Goal: Information Seeking & Learning: Learn about a topic

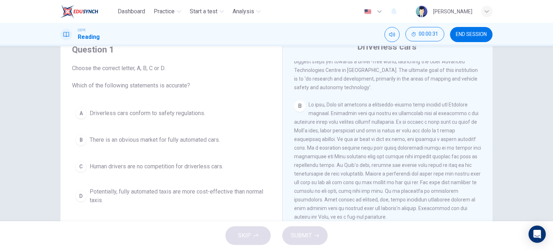
scroll to position [174, 0]
click at [484, 134] on div "CLICK TO ZOOM Click to Zoom A Driverless are likely to become reality. At least…" at bounding box center [392, 170] width 197 height 219
drag, startPoint x: 484, startPoint y: 134, endPoint x: 487, endPoint y: 134, distance: 3.7
click at [487, 134] on div "CLICK TO ZOOM Click to Zoom A Driverless are likely to become reality. At least…" at bounding box center [392, 170] width 197 height 219
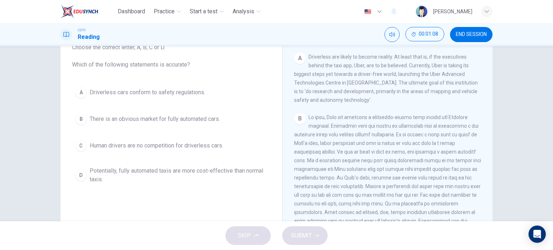
scroll to position [140, 0]
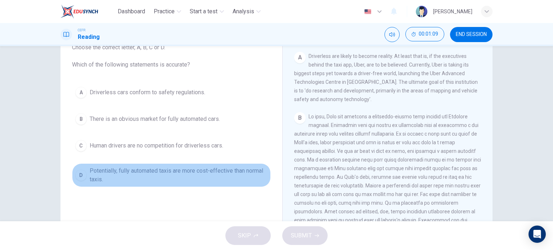
click at [212, 173] on span "Potentially, fully automated taxis are more cost-effective than normal taxis." at bounding box center [179, 175] width 178 height 17
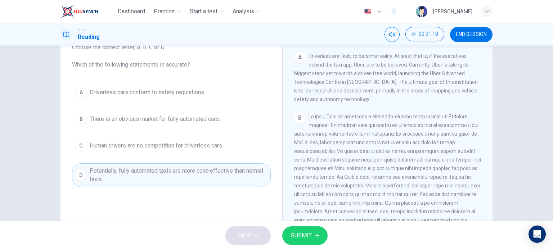
click at [304, 238] on span "SUBMIT" at bounding box center [301, 236] width 21 height 10
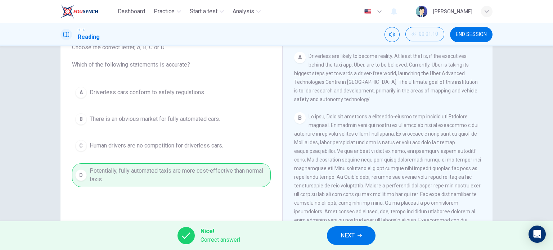
click at [354, 239] on span "NEXT" at bounding box center [348, 236] width 14 height 10
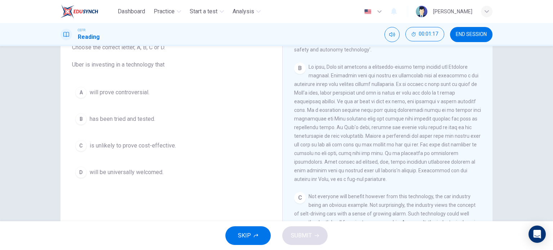
scroll to position [193, 0]
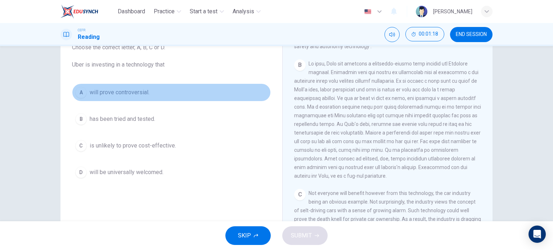
click at [132, 87] on button "A will prove controversial." at bounding box center [171, 93] width 199 height 18
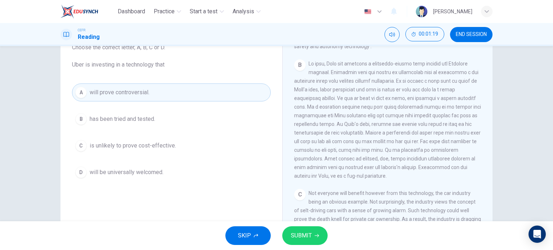
click at [302, 233] on span "SUBMIT" at bounding box center [301, 236] width 21 height 10
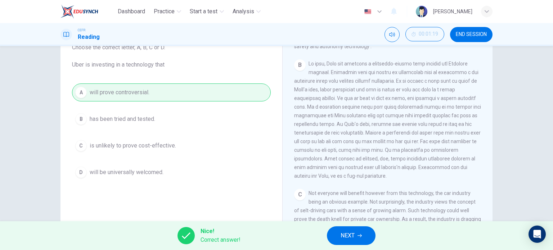
click at [341, 239] on span "NEXT" at bounding box center [348, 236] width 14 height 10
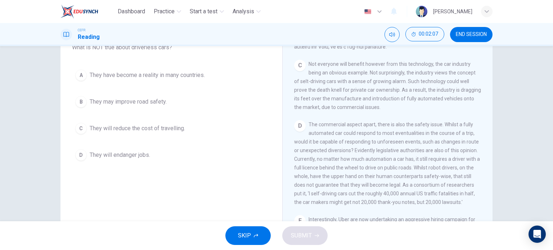
scroll to position [323, 0]
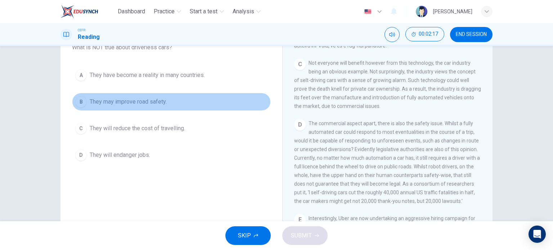
click at [130, 110] on button "B They may improve road safety." at bounding box center [171, 102] width 199 height 18
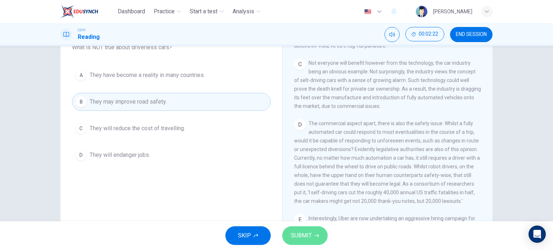
click at [308, 234] on span "SUBMIT" at bounding box center [301, 236] width 21 height 10
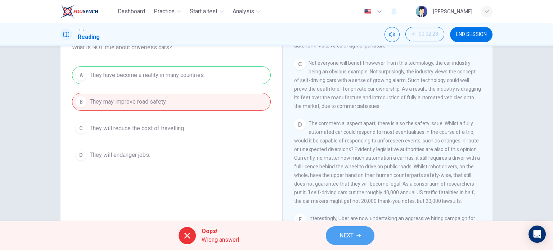
click at [355, 236] on button "NEXT" at bounding box center [350, 235] width 49 height 19
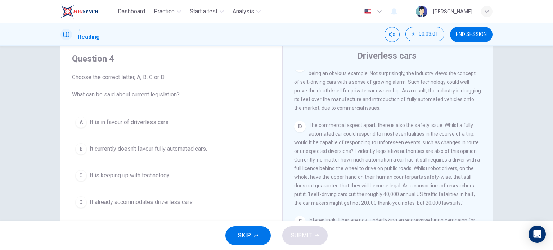
scroll to position [27, 0]
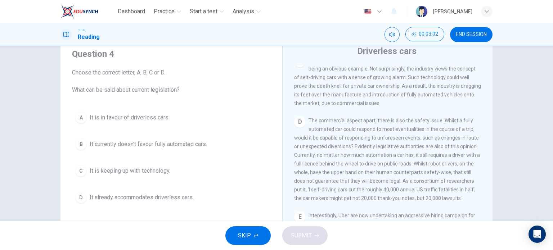
click at [193, 134] on div "A It is in favour of driverless cars. B It currently doesn't favour fully autom…" at bounding box center [171, 158] width 199 height 98
click at [197, 143] on span "It currently doesn't favour fully automated cars." at bounding box center [148, 144] width 117 height 9
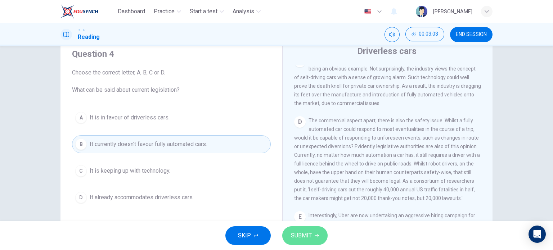
click at [290, 228] on button "SUBMIT" at bounding box center [304, 235] width 45 height 19
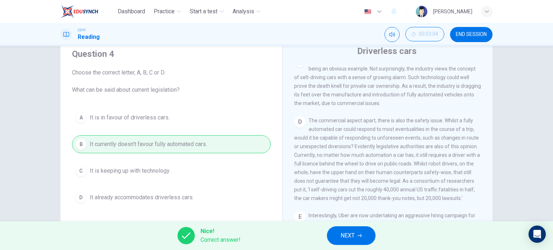
click at [341, 231] on span "NEXT" at bounding box center [348, 236] width 14 height 10
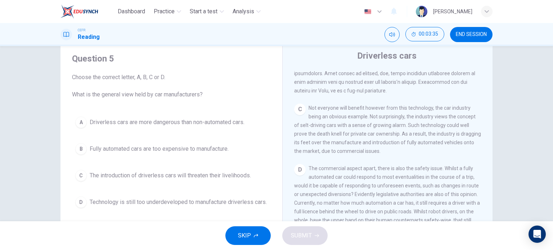
scroll to position [23, 0]
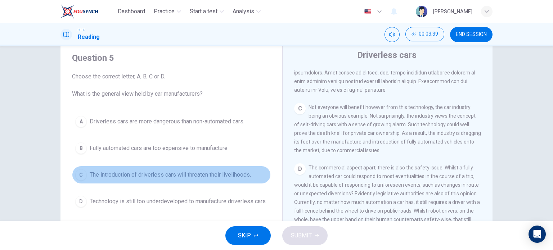
click at [220, 183] on button "C The introduction of driverless cars will threaten their livelihoods." at bounding box center [171, 175] width 199 height 18
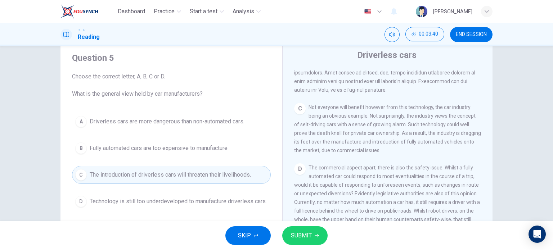
click at [297, 228] on button "SUBMIT" at bounding box center [304, 235] width 45 height 19
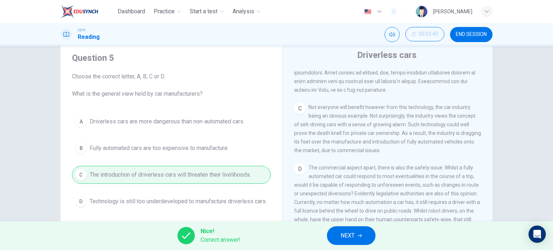
click at [341, 234] on span "NEXT" at bounding box center [348, 236] width 14 height 10
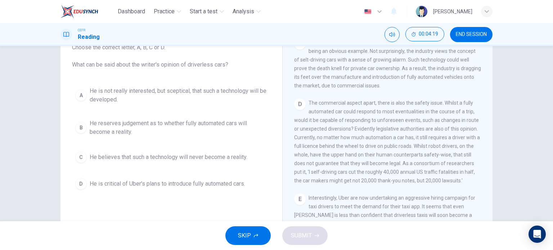
scroll to position [55, 0]
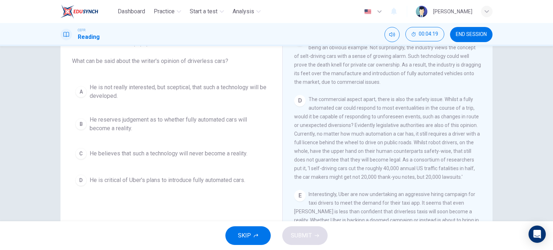
click at [229, 113] on button "B He reserves judgement as to whether fully automated cars will become a realit…" at bounding box center [171, 124] width 199 height 24
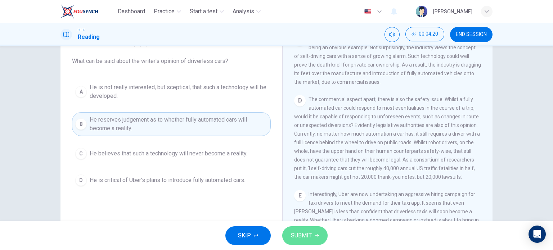
click at [296, 233] on span "SUBMIT" at bounding box center [301, 236] width 21 height 10
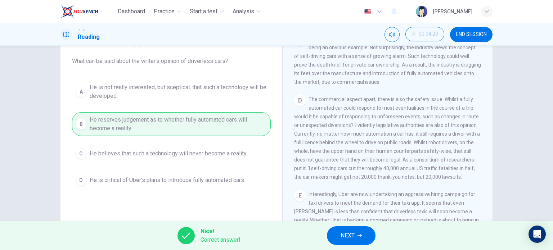
click at [346, 238] on span "NEXT" at bounding box center [348, 236] width 14 height 10
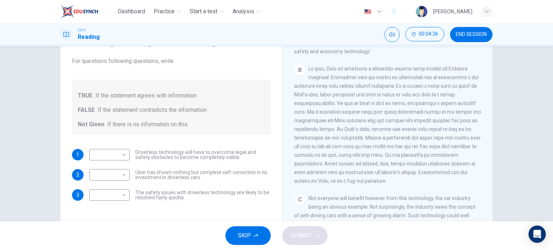
scroll to position [194, 0]
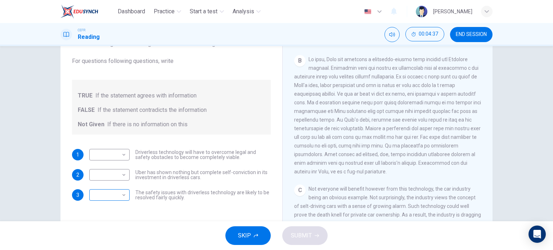
click at [120, 195] on body "Dashboard Practice Start a test Analysis English en ​ [PERSON_NAME] CEFR Readin…" at bounding box center [276, 125] width 553 height 250
click at [115, 233] on li "Not Given" at bounding box center [107, 230] width 40 height 12
type input "Not Given"
click at [123, 155] on body "Dashboard Practice Start a test Analysis English en ​ [PERSON_NAME] CEFR Readin…" at bounding box center [276, 125] width 553 height 250
click at [120, 164] on li "TRUE" at bounding box center [107, 167] width 40 height 12
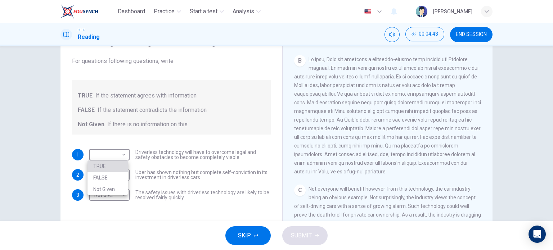
type input "TRUE"
click at [121, 174] on body "Dashboard Practice Start a test Analysis English en ​ [PERSON_NAME] CEFR Readin…" at bounding box center [276, 125] width 553 height 250
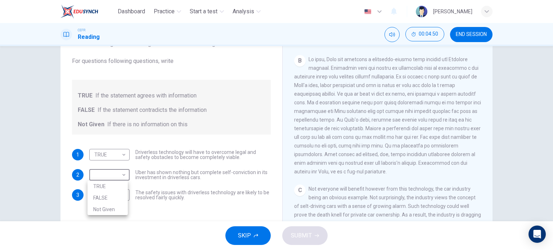
drag, startPoint x: 487, startPoint y: 125, endPoint x: 487, endPoint y: 146, distance: 21.2
click at [487, 146] on div at bounding box center [276, 125] width 553 height 250
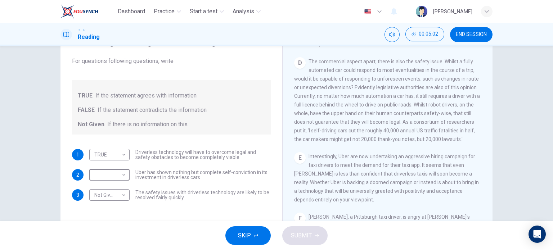
scroll to position [381, 0]
click at [123, 179] on body "Dashboard Practice Start a test Analysis English en ​ [PERSON_NAME] CEFR Readin…" at bounding box center [276, 125] width 553 height 250
click at [120, 199] on li "FALSE" at bounding box center [107, 198] width 40 height 12
type input "FALSE"
click at [284, 228] on div "SKIP SUBMIT" at bounding box center [276, 235] width 553 height 29
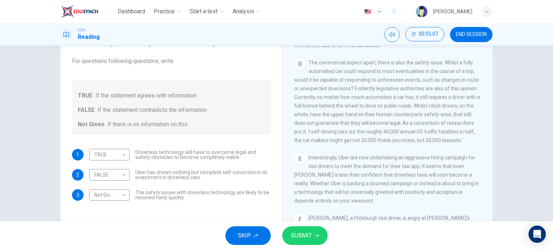
click at [292, 231] on span "SUBMIT" at bounding box center [301, 236] width 21 height 10
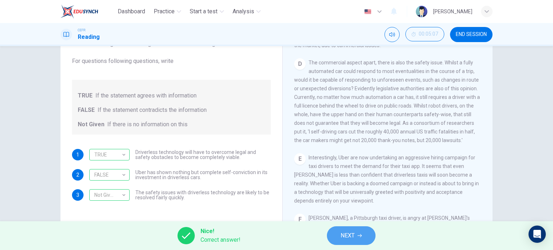
click at [346, 234] on span "NEXT" at bounding box center [348, 236] width 14 height 10
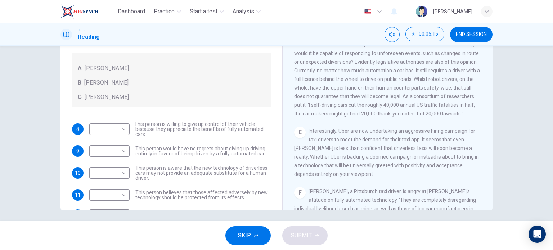
scroll to position [102, 0]
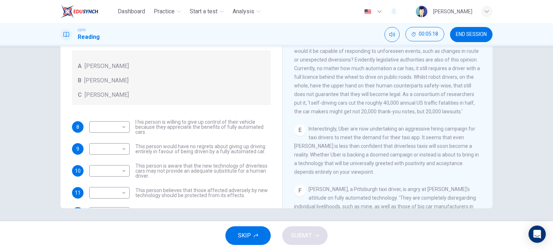
drag, startPoint x: 275, startPoint y: 156, endPoint x: 273, endPoint y: 163, distance: 7.7
click at [273, 163] on div "Questions 8 - 12 Look at the following statements, and the list of people. Matc…" at bounding box center [276, 83] width 432 height 250
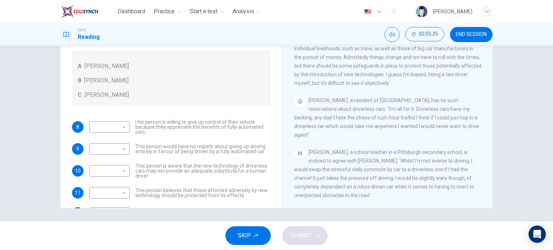
scroll to position [528, 0]
click at [117, 148] on body "Dashboard Practice Start a test Analysis English en ​ [PERSON_NAME] CEFR Readin…" at bounding box center [276, 125] width 553 height 250
click at [116, 181] on li "C" at bounding box center [107, 184] width 40 height 12
type input "C"
click at [100, 172] on body "Dashboard Practice Start a test Analysis English en ​ [PERSON_NAME] CEFR Readin…" at bounding box center [276, 125] width 553 height 250
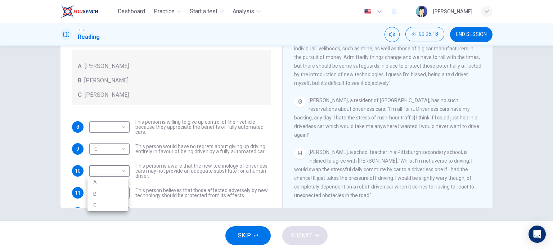
click at [104, 206] on li "C" at bounding box center [107, 206] width 40 height 12
type input "C"
click at [120, 195] on body "Dashboard Practice Start a test Analysis English en ​ [PERSON_NAME] CEFR Readin…" at bounding box center [276, 125] width 553 height 250
click at [107, 207] on li "A" at bounding box center [107, 205] width 40 height 12
type input "A"
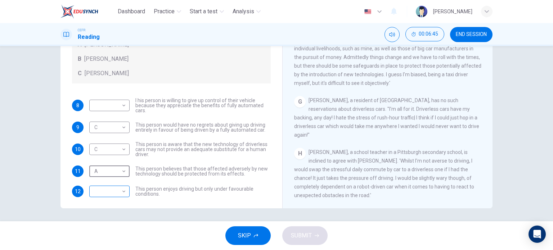
click at [117, 194] on body "Dashboard Practice Start a test Analysis English en ​ [PERSON_NAME] CEFR Readin…" at bounding box center [276, 125] width 553 height 250
click at [114, 224] on li "C" at bounding box center [107, 226] width 40 height 12
type input "C"
click at [114, 104] on body "Dashboard Practice Start a test Analysis English en ​ [PERSON_NAME] CEFR Readin…" at bounding box center [276, 125] width 553 height 250
click at [113, 130] on li "B" at bounding box center [107, 128] width 40 height 12
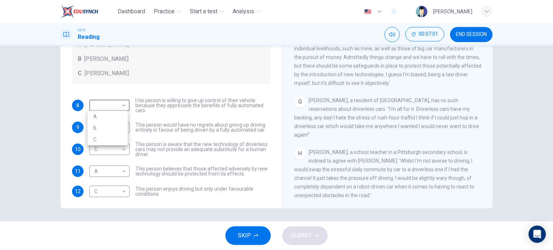
type input "B"
click at [312, 227] on button "SUBMIT" at bounding box center [304, 235] width 45 height 19
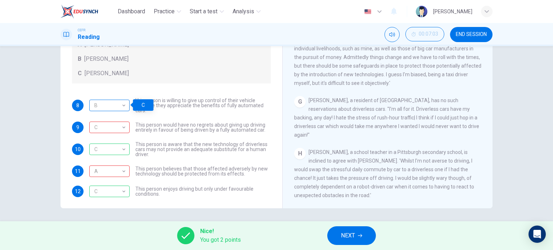
click at [121, 105] on div "B" at bounding box center [108, 105] width 38 height 21
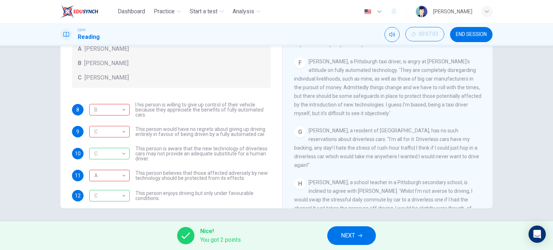
scroll to position [488, 0]
click at [348, 238] on span "NEXT" at bounding box center [348, 236] width 14 height 10
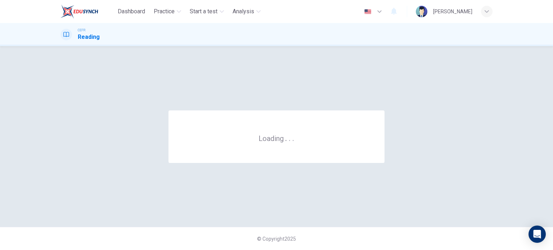
scroll to position [0, 0]
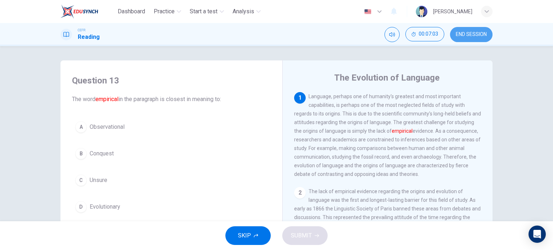
click at [482, 33] on span "END SESSION" at bounding box center [471, 35] width 31 height 6
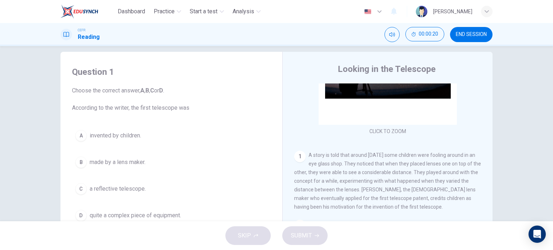
scroll to position [9, 0]
click at [128, 160] on span "made by a lens maker." at bounding box center [118, 162] width 56 height 9
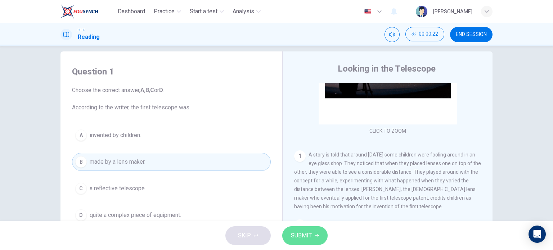
click at [311, 238] on span "SUBMIT" at bounding box center [301, 236] width 21 height 10
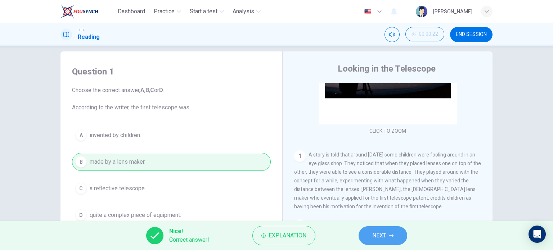
click at [376, 242] on button "NEXT" at bounding box center [383, 235] width 49 height 19
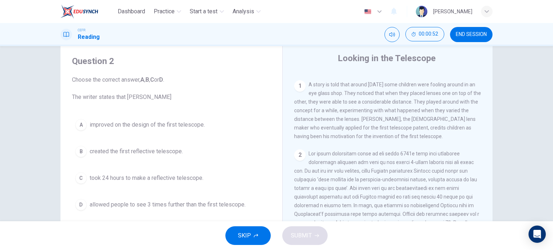
scroll to position [146, 0]
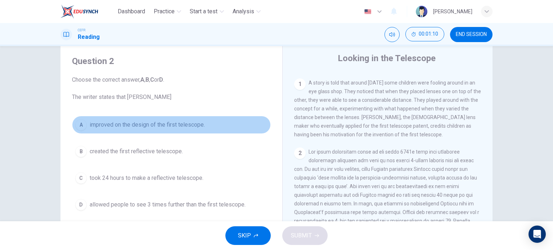
click at [191, 126] on span "improved on the design of the first telescope." at bounding box center [147, 125] width 115 height 9
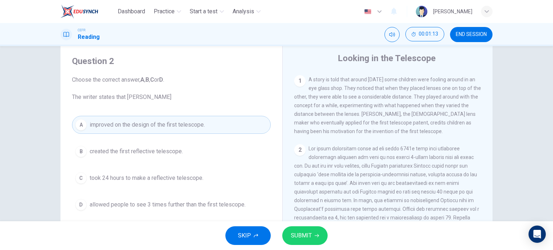
scroll to position [152, 0]
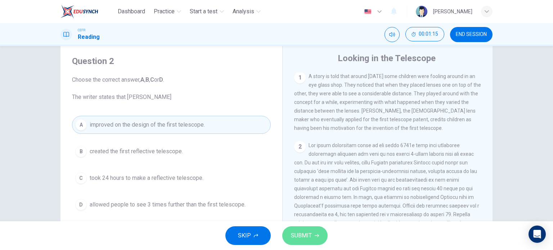
click at [295, 234] on span "SUBMIT" at bounding box center [301, 236] width 21 height 10
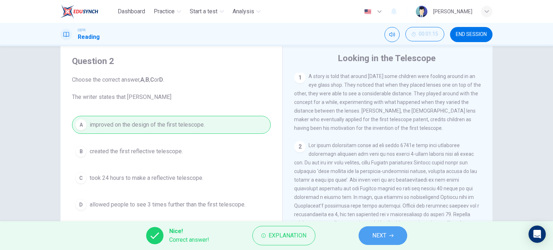
click at [370, 234] on button "NEXT" at bounding box center [383, 235] width 49 height 19
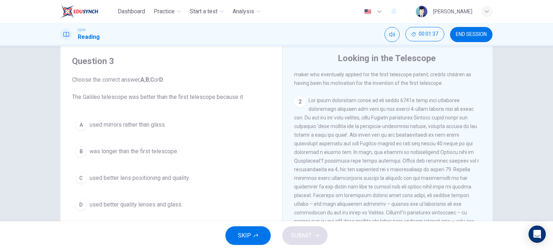
scroll to position [198, 0]
drag, startPoint x: 484, startPoint y: 161, endPoint x: 484, endPoint y: 168, distance: 7.2
click at [484, 168] on div "CLICK TO ZOOM Click to Zoom 1 A story is told that around 400 years ago some ch…" at bounding box center [392, 182] width 197 height 219
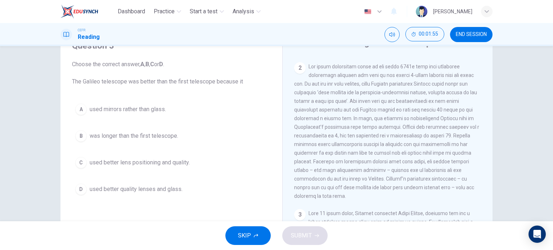
scroll to position [35, 0]
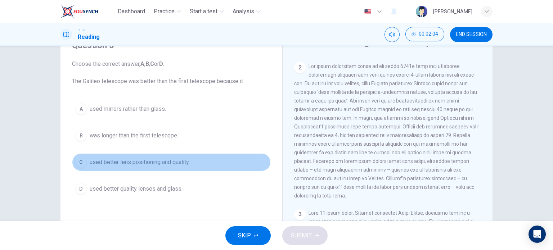
click at [178, 162] on span "used better lens positioning and quality." at bounding box center [140, 162] width 100 height 9
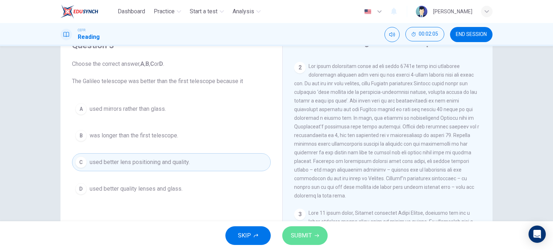
click at [316, 233] on button "SUBMIT" at bounding box center [304, 235] width 45 height 19
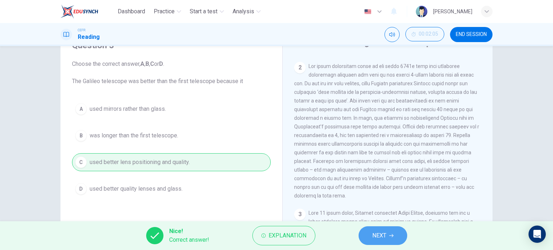
click at [379, 237] on span "NEXT" at bounding box center [379, 236] width 14 height 10
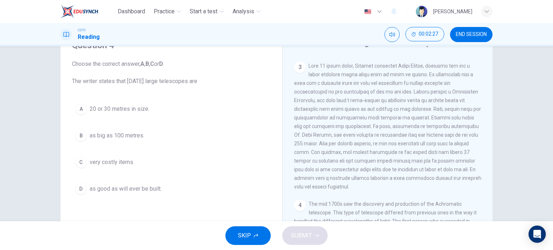
scroll to position [364, 0]
click at [125, 162] on span "very costly items." at bounding box center [112, 162] width 45 height 9
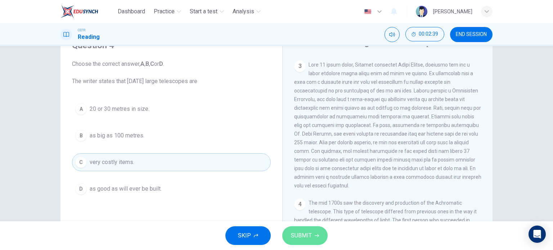
click at [305, 232] on span "SUBMIT" at bounding box center [301, 236] width 21 height 10
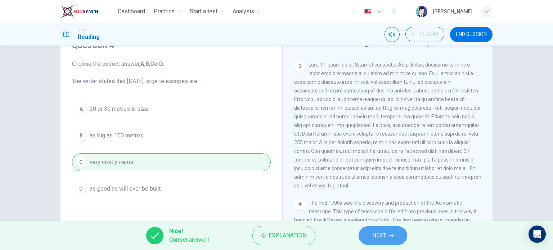
click at [371, 229] on button "NEXT" at bounding box center [383, 235] width 49 height 19
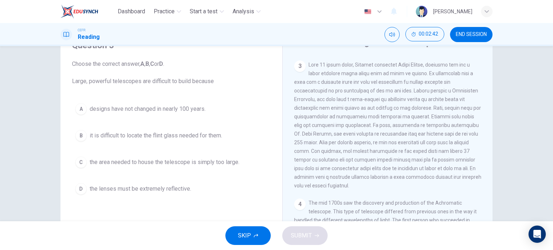
click at [490, 190] on div "Looking in the Telescope CLICK TO ZOOM Click to Zoom 1 A story is told that aro…" at bounding box center [387, 156] width 210 height 262
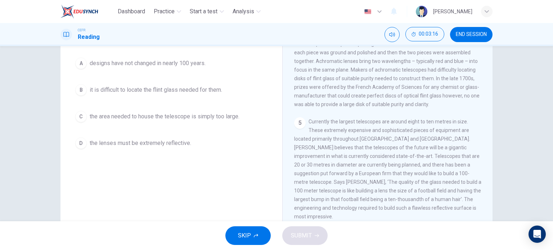
scroll to position [81, 0]
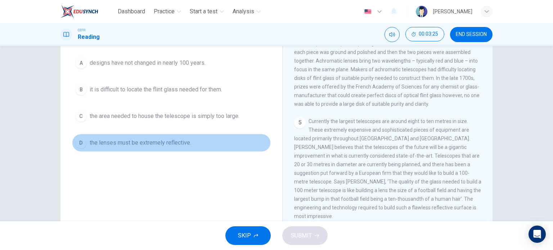
click at [173, 147] on span "the lenses must be extremely reflective." at bounding box center [141, 143] width 102 height 9
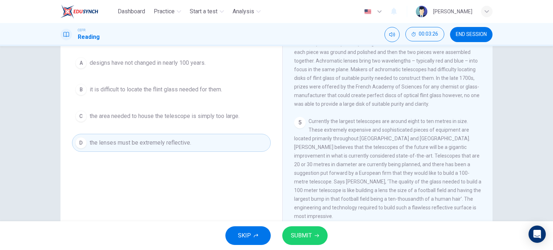
click at [302, 237] on span "SUBMIT" at bounding box center [301, 236] width 21 height 10
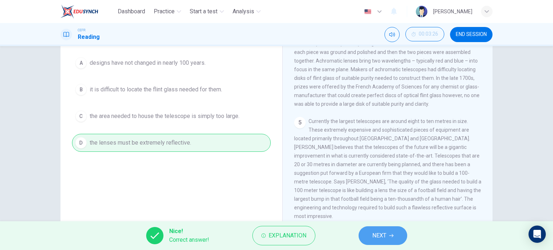
click at [385, 234] on span "NEXT" at bounding box center [379, 236] width 14 height 10
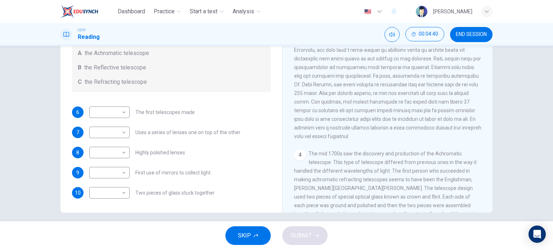
scroll to position [354, 0]
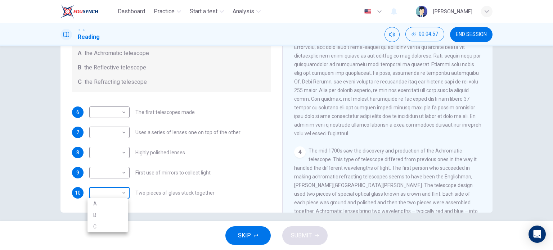
click at [116, 191] on body "Dashboard Practice Start a test Analysis English en ​ FATIN SYAMIMI BINTI ZAKAR…" at bounding box center [276, 125] width 553 height 250
click at [111, 203] on li "A" at bounding box center [107, 204] width 40 height 12
type input "A"
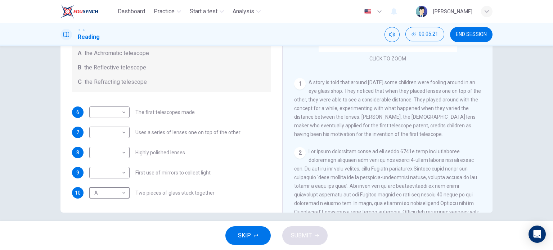
scroll to position [69, 0]
click at [484, 74] on div "CLICK TO ZOOM Click to Zoom 1 A story is told that around 400 years ago some ch…" at bounding box center [392, 103] width 197 height 219
click at [484, 75] on div "CLICK TO ZOOM Click to Zoom 1 A story is told that around 400 years ago some ch…" at bounding box center [392, 103] width 197 height 219
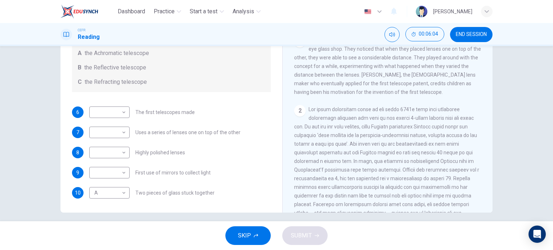
scroll to position [116, 0]
click at [122, 114] on body "Dashboard Practice Start a test Analysis English en ​ FATIN SYAMIMI BINTI ZAKAR…" at bounding box center [276, 125] width 553 height 250
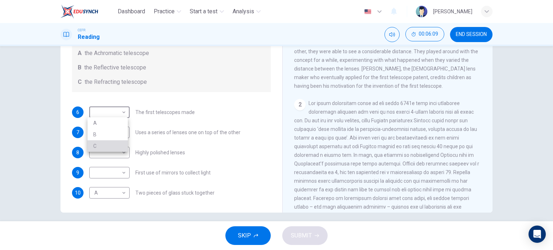
click at [118, 141] on li "C" at bounding box center [107, 146] width 40 height 12
type input "C"
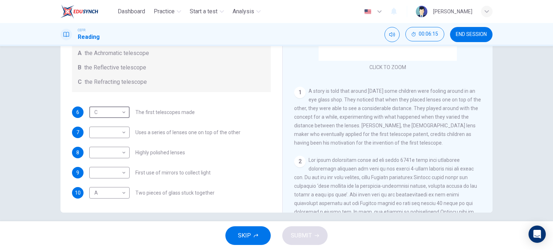
scroll to position [56, 0]
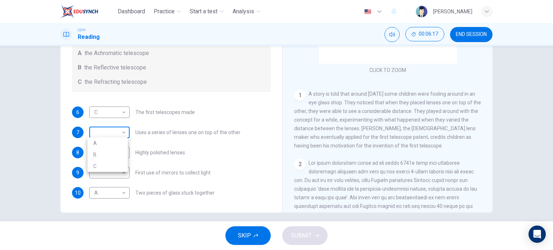
click at [117, 130] on body "Dashboard Practice Start a test Analysis English en ​ FATIN SYAMIMI BINTI ZAKAR…" at bounding box center [276, 125] width 553 height 250
click at [115, 159] on li "B" at bounding box center [107, 155] width 40 height 12
click at [116, 127] on body "Dashboard Practice Start a test Analysis English en ​ FATIN SYAMIMI BINTI ZAKAR…" at bounding box center [276, 125] width 553 height 250
click at [120, 165] on li "C" at bounding box center [107, 167] width 40 height 12
type input "C"
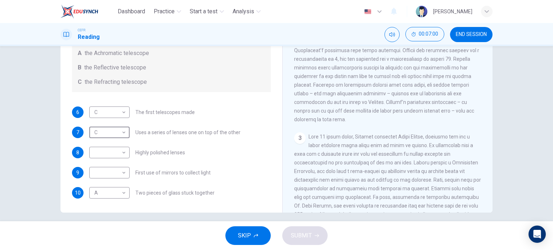
scroll to position [231, 0]
click at [111, 171] on body "Dashboard Practice Start a test Analysis English en ​ FATIN SYAMIMI BINTI ZAKAR…" at bounding box center [276, 125] width 553 height 250
click at [111, 194] on li "B" at bounding box center [107, 195] width 40 height 12
type input "B"
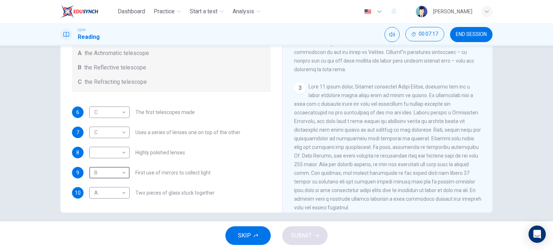
scroll to position [280, 0]
click at [106, 152] on body "Dashboard Practice Start a test Analysis English en ​ FATIN SYAMIMI BINTI ZAKAR…" at bounding box center [276, 125] width 553 height 250
click at [105, 174] on li "B" at bounding box center [107, 175] width 40 height 12
type input "B"
click at [300, 234] on span "SUBMIT" at bounding box center [301, 236] width 21 height 10
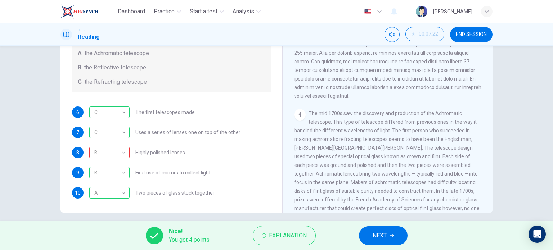
scroll to position [411, 0]
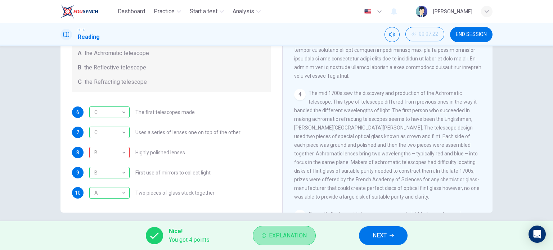
click at [289, 231] on span "Explanation" at bounding box center [288, 236] width 38 height 10
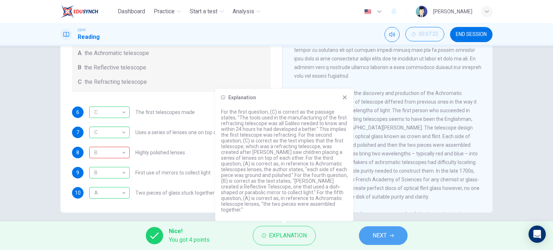
click at [377, 242] on button "NEXT" at bounding box center [383, 235] width 49 height 19
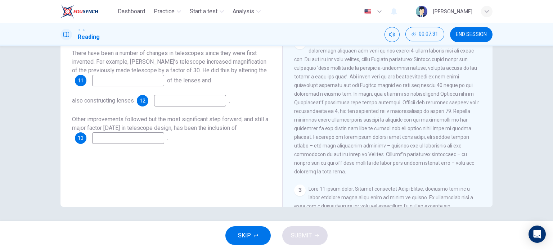
scroll to position [171, 0]
click at [150, 79] on input at bounding box center [128, 81] width 72 height 12
type input "positions"
click at [182, 101] on input at bounding box center [190, 101] width 72 height 12
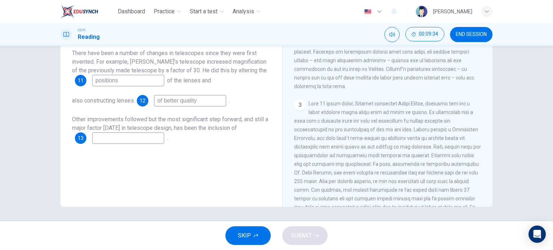
scroll to position [258, 0]
type input "of better quality"
click at [138, 138] on input at bounding box center [128, 138] width 72 height 12
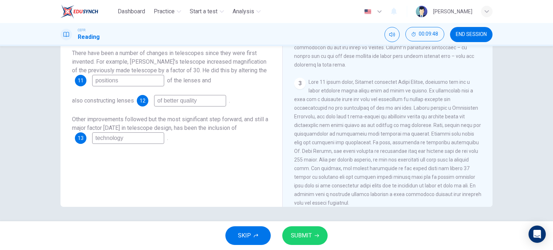
scroll to position [279, 0]
type input "technology"
click at [316, 232] on button "SUBMIT" at bounding box center [304, 235] width 45 height 19
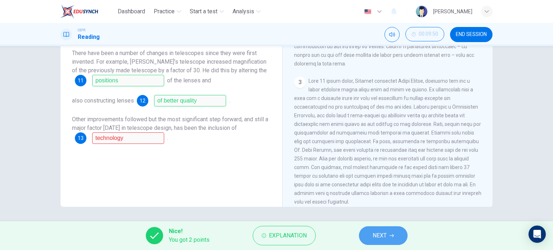
click at [393, 239] on button "NEXT" at bounding box center [383, 235] width 49 height 19
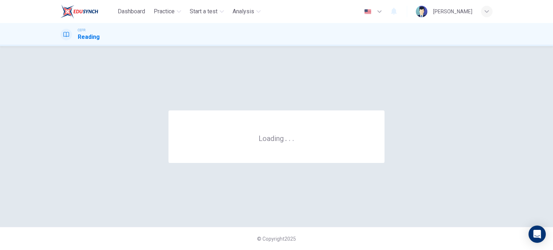
scroll to position [0, 0]
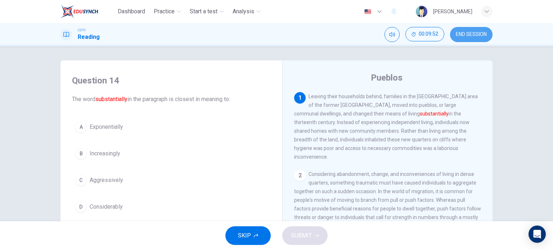
click at [467, 30] on button "END SESSION" at bounding box center [471, 34] width 42 height 15
